Goal: Check status

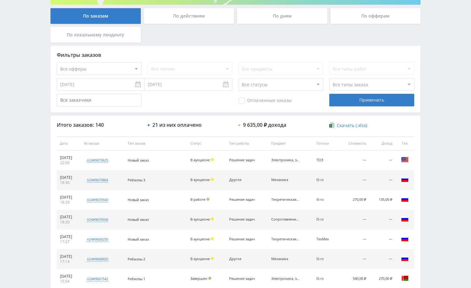
scroll to position [126, 0]
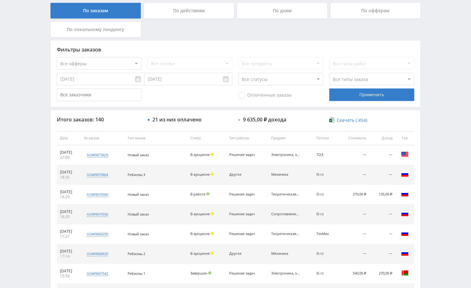
click at [444, 151] on div "Telegram-канал Инструменты База знаний Ваш менеджер: [PERSON_NAME] Online @edug…" at bounding box center [235, 137] width 471 height 527
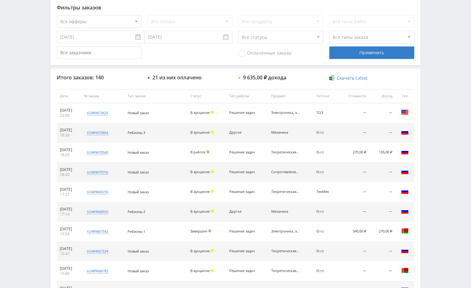
scroll to position [188, 0]
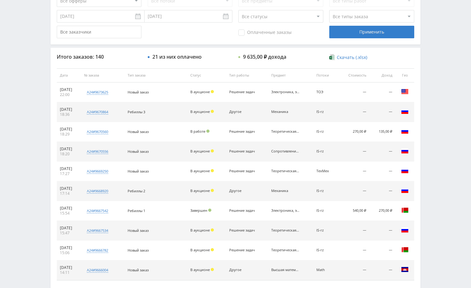
click at [446, 174] on div "Telegram-канал Инструменты База знаний Ваш менеджер: [PERSON_NAME] Online @edug…" at bounding box center [235, 75] width 471 height 527
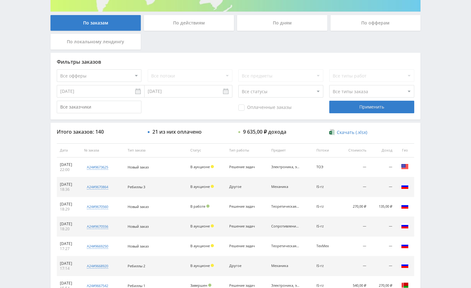
scroll to position [0, 0]
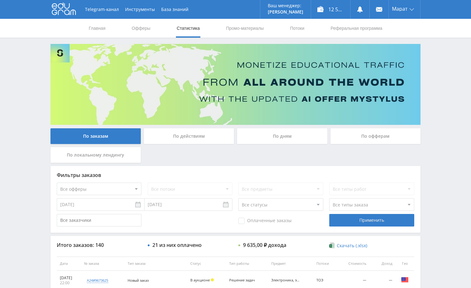
click at [451, 65] on div "Telegram-канал Инструменты База знаний Ваш менеджер: [PERSON_NAME] Online @edug…" at bounding box center [235, 263] width 471 height 527
click at [441, 85] on div "Telegram-канал Инструменты База знаний Ваш менеджер: [PERSON_NAME] Online @edug…" at bounding box center [235, 263] width 471 height 527
